Goal: Transaction & Acquisition: Obtain resource

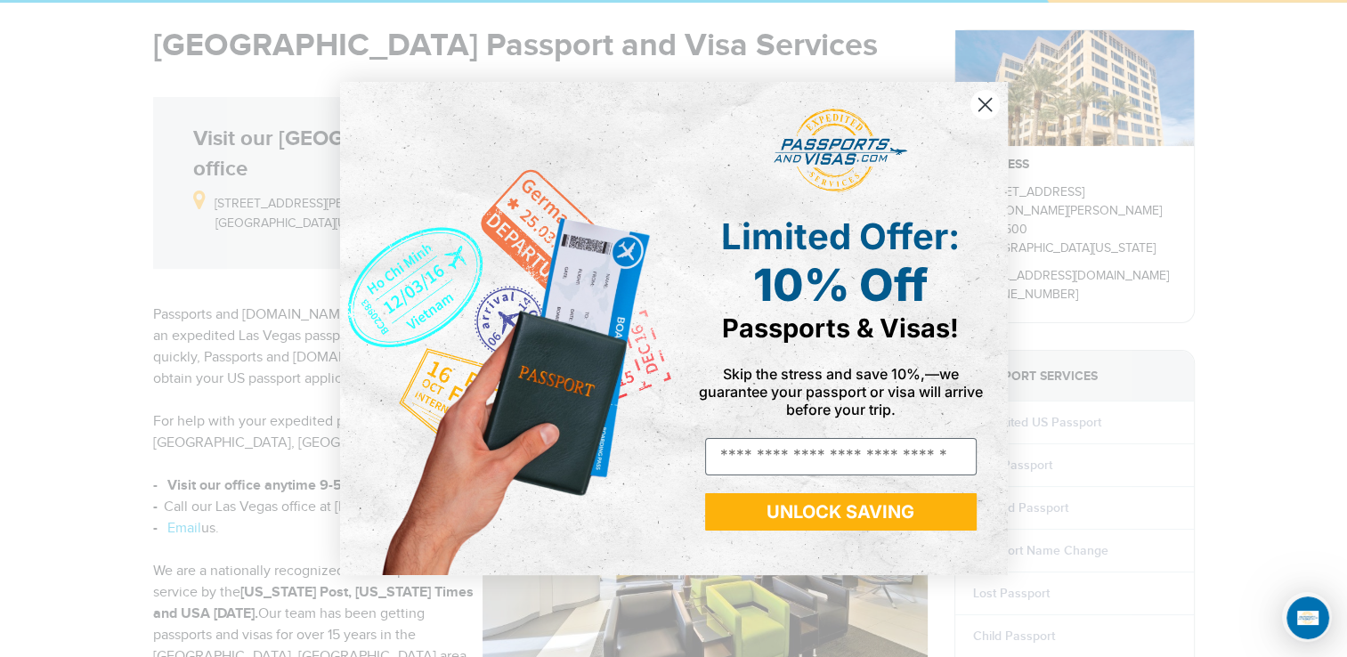
click at [935, 475] on div "Email" at bounding box center [840, 456] width 307 height 55
click at [933, 448] on input "Email" at bounding box center [840, 456] width 271 height 37
type input "**********"
click at [894, 514] on button "UNLOCK SAVING" at bounding box center [840, 511] width 271 height 37
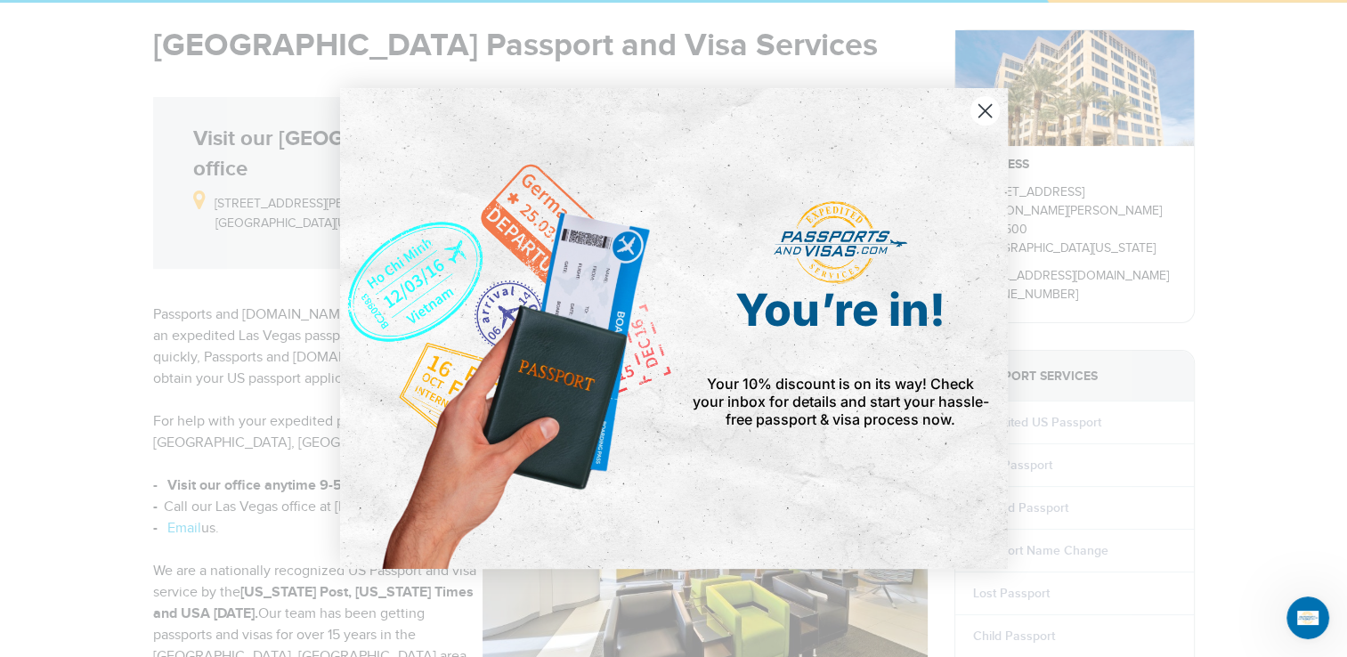
click at [987, 110] on circle "Close dialog" at bounding box center [983, 110] width 29 height 29
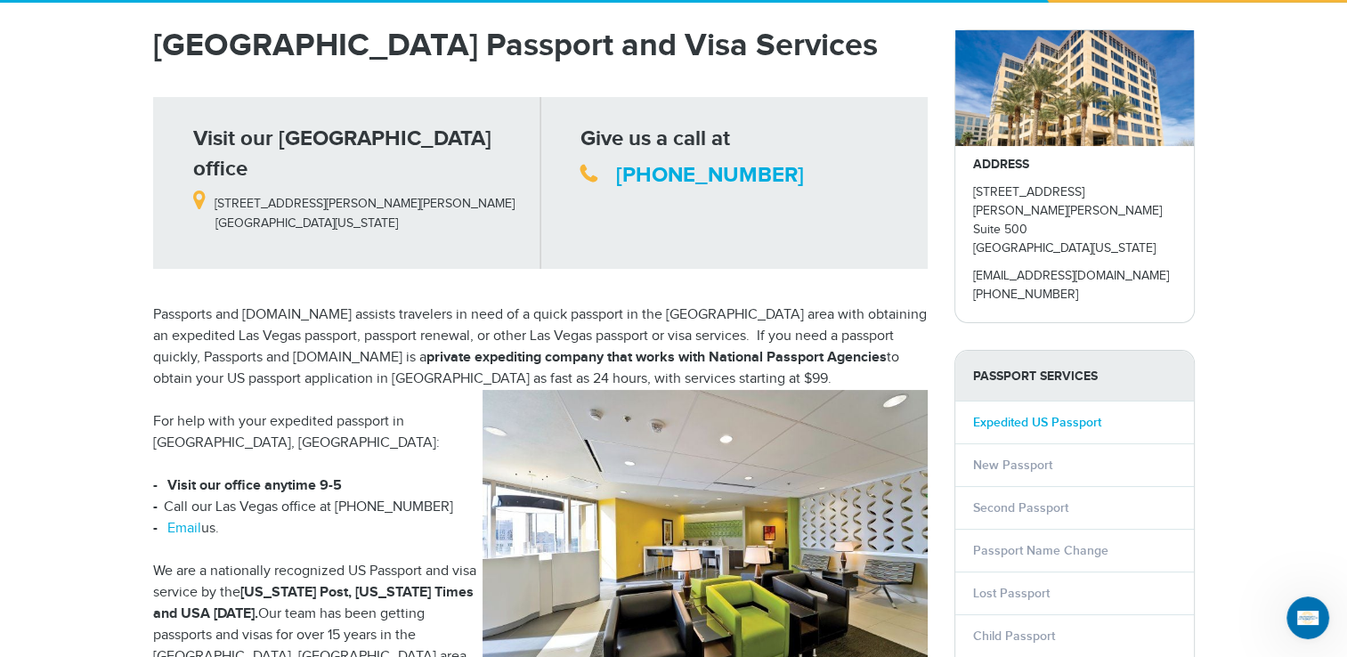
click at [1017, 415] on link "Expedited US Passport" at bounding box center [1037, 422] width 128 height 15
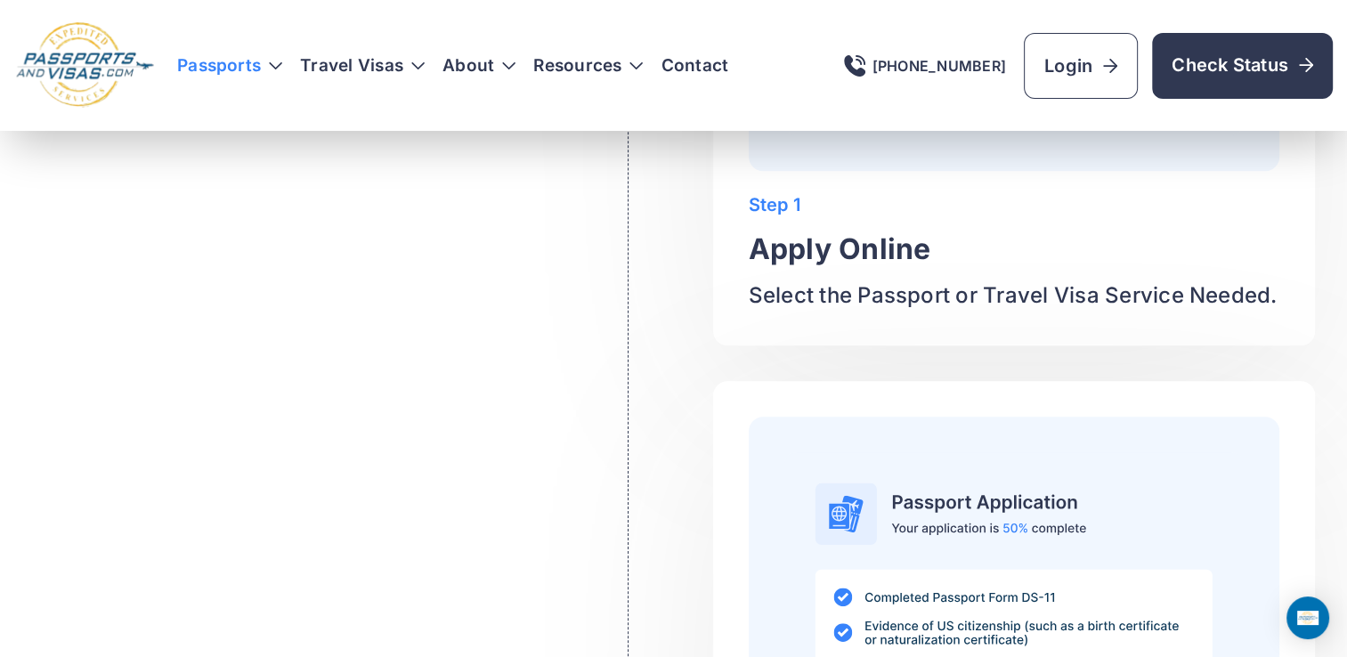
scroll to position [1480, 0]
click at [247, 63] on h3 "Passports" at bounding box center [229, 66] width 105 height 18
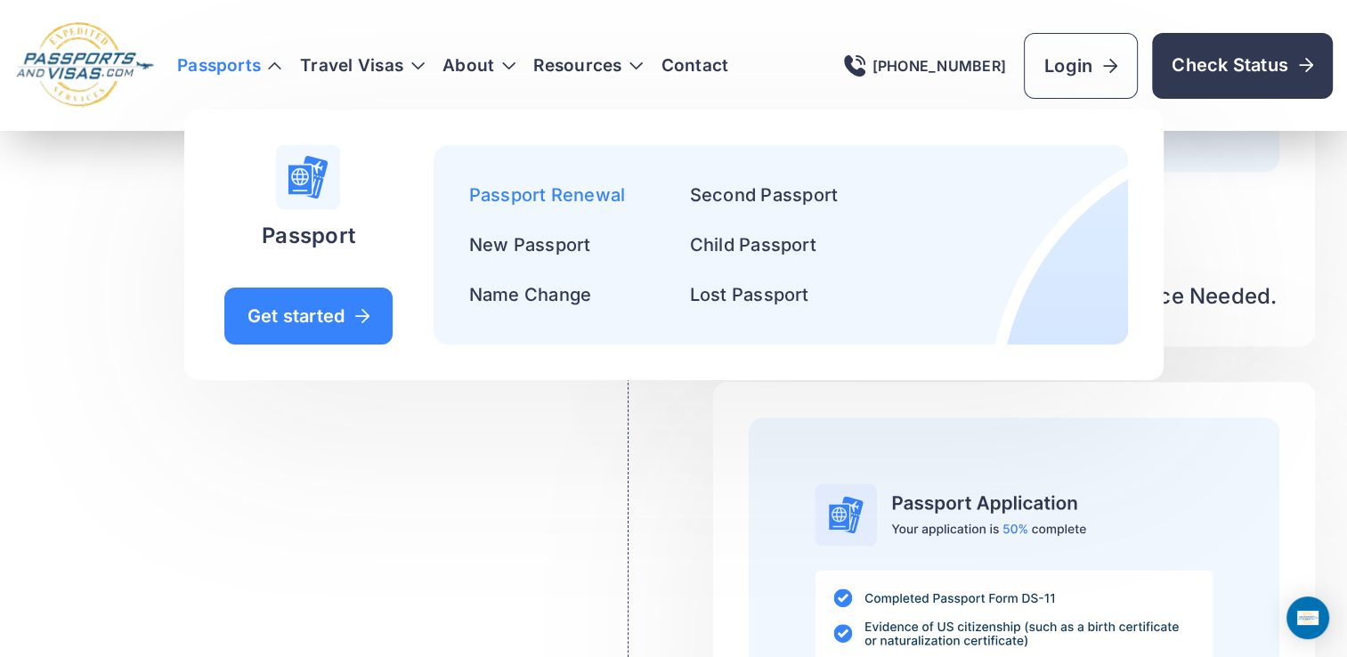
click at [516, 191] on link "Passport Renewal" at bounding box center [547, 194] width 157 height 21
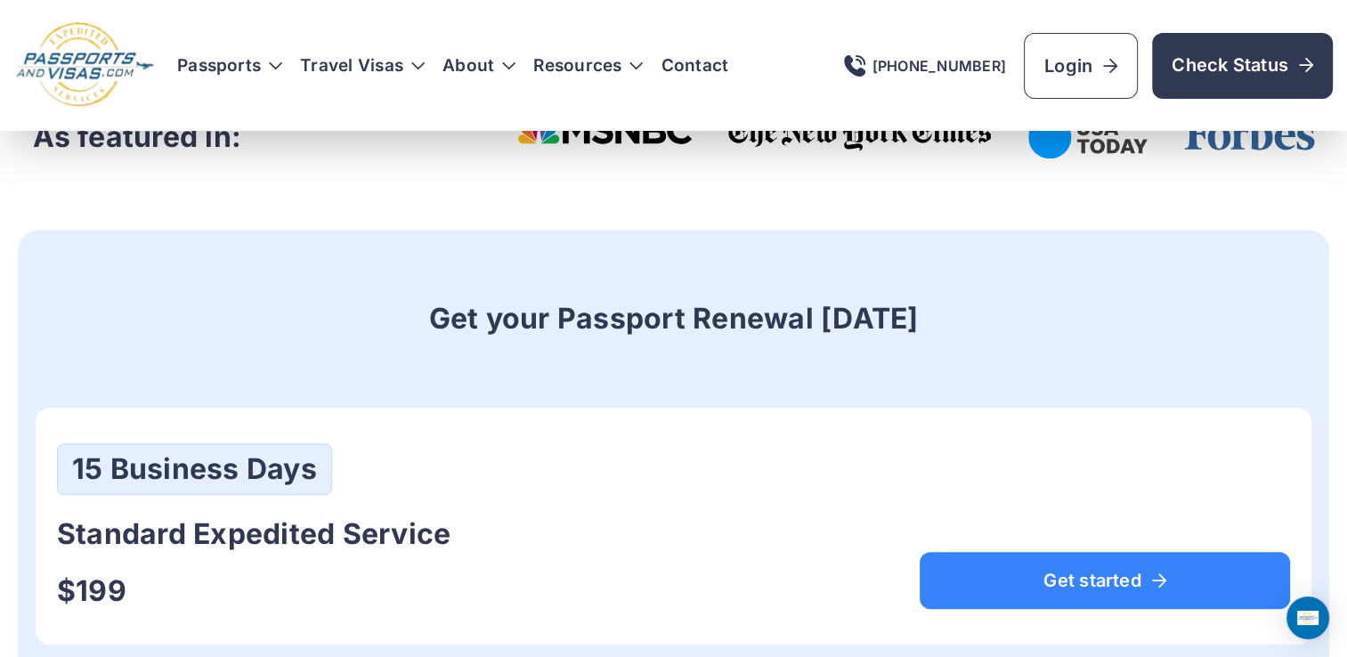
scroll to position [723, 0]
